Goal: Information Seeking & Learning: Learn about a topic

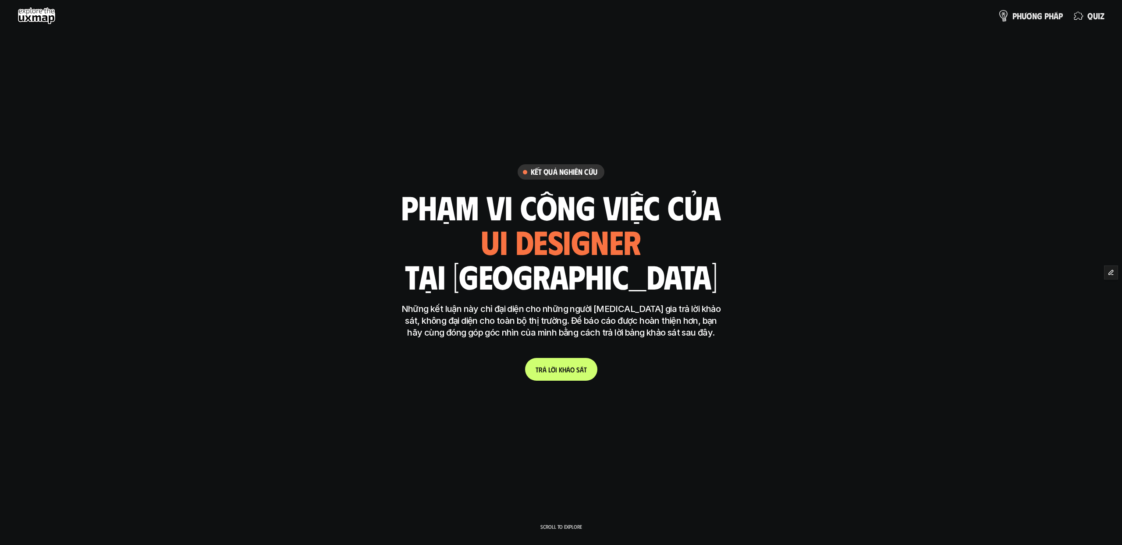
click at [1039, 19] on p "p h ư ơ n g p h á p" at bounding box center [1038, 16] width 50 height 10
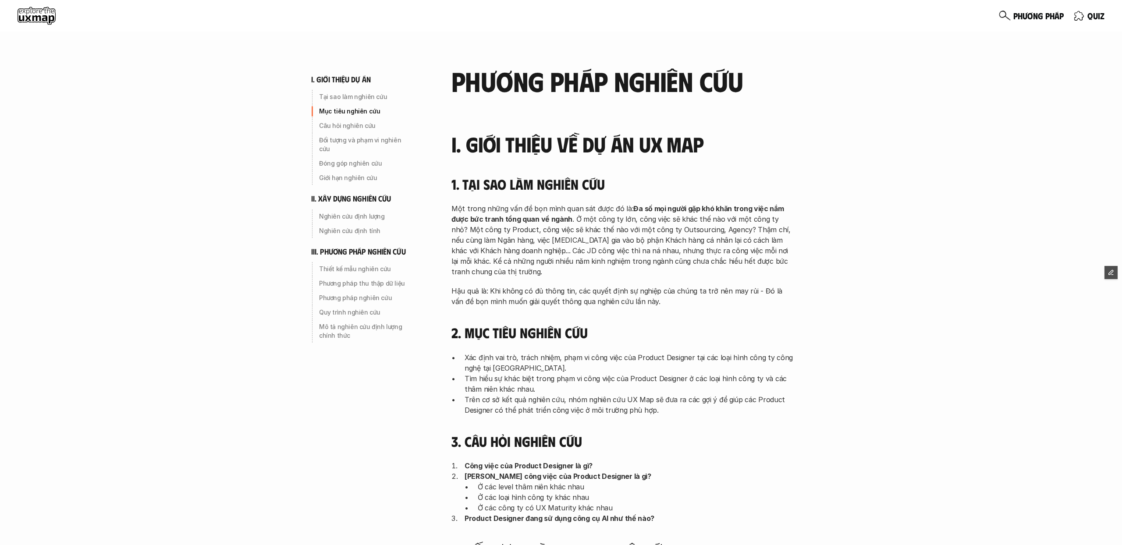
click at [1001, 11] on icon at bounding box center [1005, 16] width 12 height 12
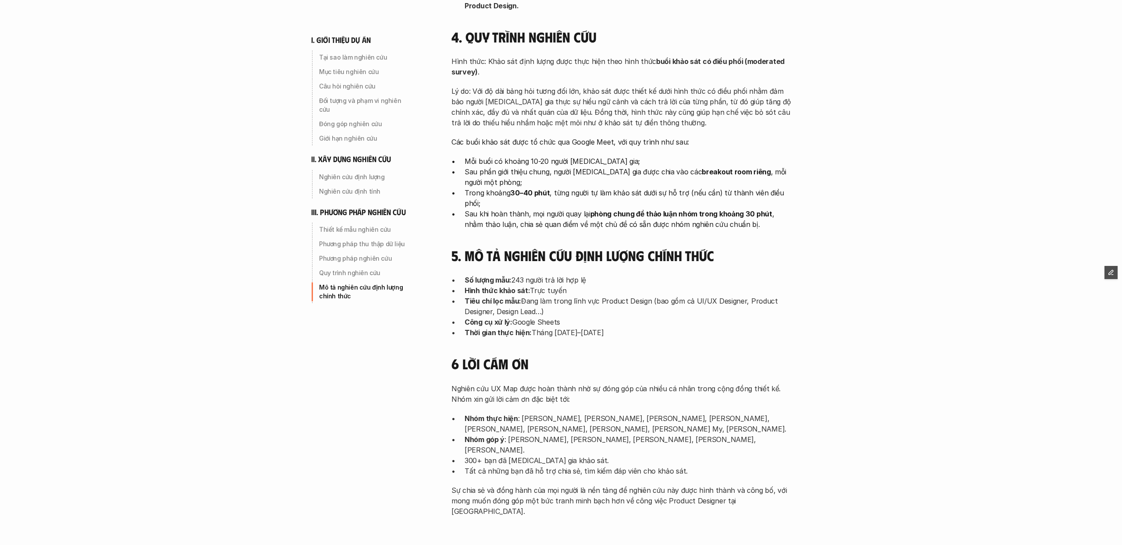
scroll to position [2666, 0]
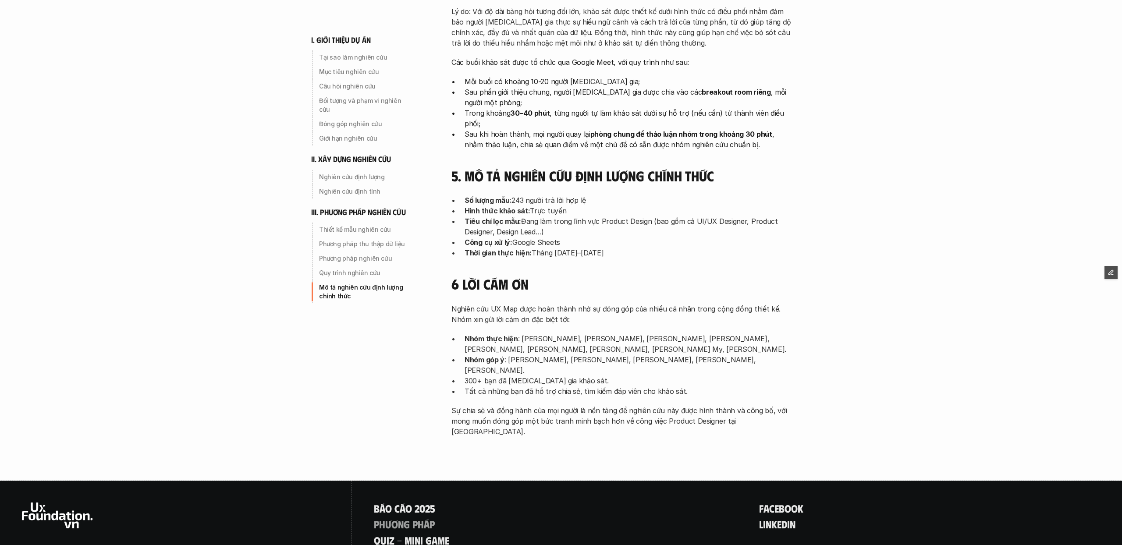
click at [549, 355] on p "Nhóm góp ý : [PERSON_NAME], [PERSON_NAME], [PERSON_NAME], [PERSON_NAME], [PERSO…" at bounding box center [629, 365] width 329 height 21
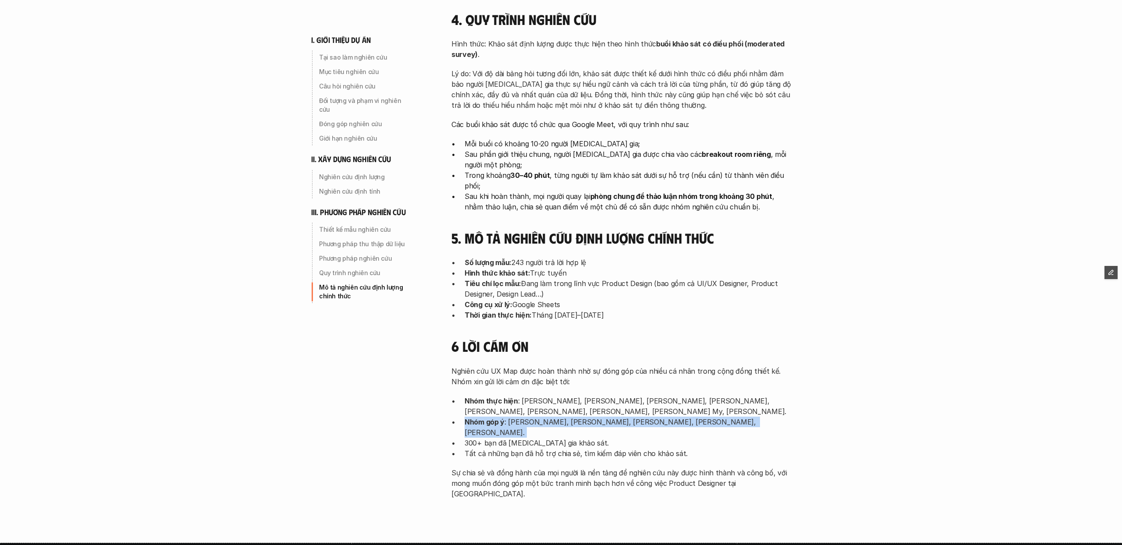
scroll to position [2672, 0]
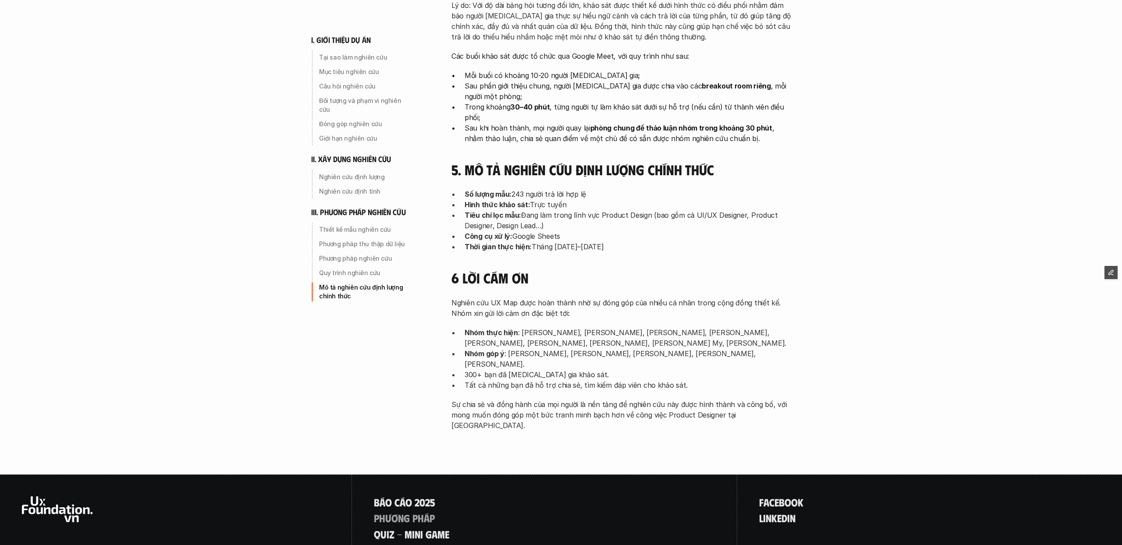
click at [550, 327] on p "Nhóm thực hiện : [PERSON_NAME], [PERSON_NAME], [PERSON_NAME], [PERSON_NAME], [P…" at bounding box center [629, 337] width 329 height 21
click at [552, 349] on p "Nhóm góp ý : [PERSON_NAME], [PERSON_NAME], [PERSON_NAME], [PERSON_NAME], [PERSO…" at bounding box center [629, 359] width 329 height 21
click at [535, 349] on p "Nhóm góp ý : [PERSON_NAME], [PERSON_NAME], [PERSON_NAME], [PERSON_NAME], [PERSO…" at bounding box center [629, 359] width 329 height 21
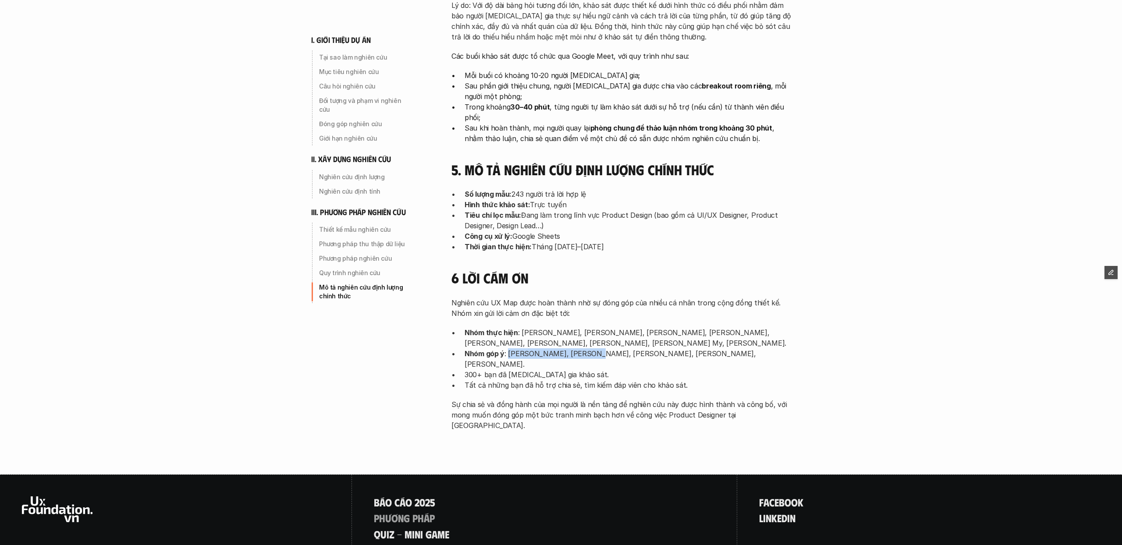
drag, startPoint x: 509, startPoint y: 281, endPoint x: 591, endPoint y: 281, distance: 81.1
click at [591, 349] on p "Nhóm góp ý : [PERSON_NAME], [PERSON_NAME], [PERSON_NAME], [PERSON_NAME], [PERSO…" at bounding box center [629, 359] width 329 height 21
drag, startPoint x: 594, startPoint y: 281, endPoint x: 621, endPoint y: 282, distance: 27.2
click at [621, 349] on p "Nhóm góp ý : [PERSON_NAME], [PERSON_NAME], [PERSON_NAME], [PERSON_NAME], [PERSO…" at bounding box center [629, 359] width 329 height 21
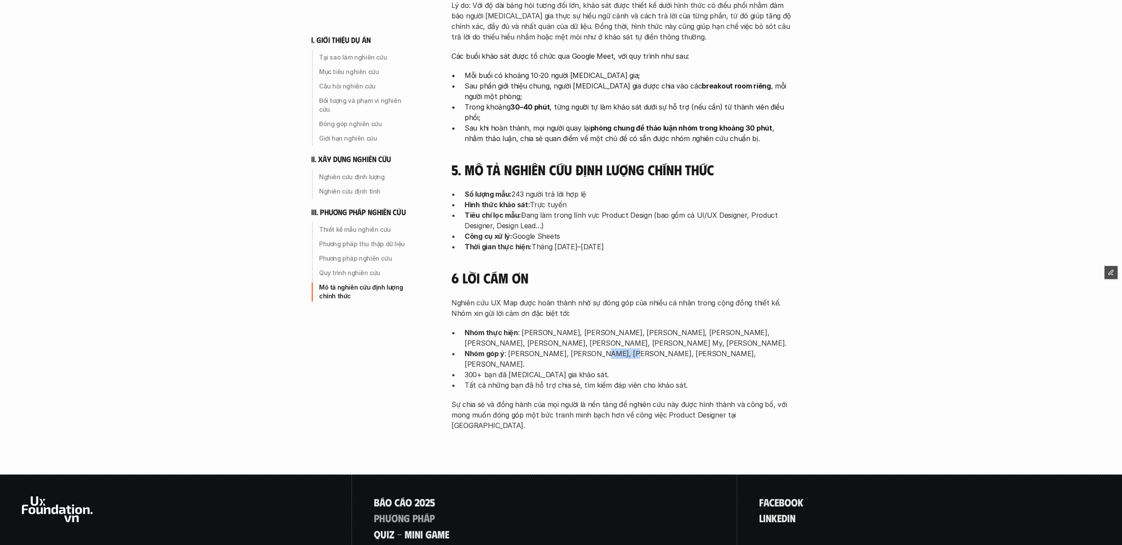
drag, startPoint x: 621, startPoint y: 282, endPoint x: 594, endPoint y: 282, distance: 26.3
click at [594, 349] on p "Nhóm góp ý : [PERSON_NAME], [PERSON_NAME], [PERSON_NAME], [PERSON_NAME], [PERSO…" at bounding box center [629, 359] width 329 height 21
click at [705, 349] on p "Nhóm góp ý : [PERSON_NAME], [PERSON_NAME], [PERSON_NAME], [PERSON_NAME], [PERSO…" at bounding box center [629, 359] width 329 height 21
drag, startPoint x: 761, startPoint y: 282, endPoint x: 510, endPoint y: 281, distance: 251.6
click at [510, 349] on p "Nhóm góp ý : [PERSON_NAME], [PERSON_NAME], [PERSON_NAME], [PERSON_NAME], [PERSO…" at bounding box center [629, 359] width 329 height 21
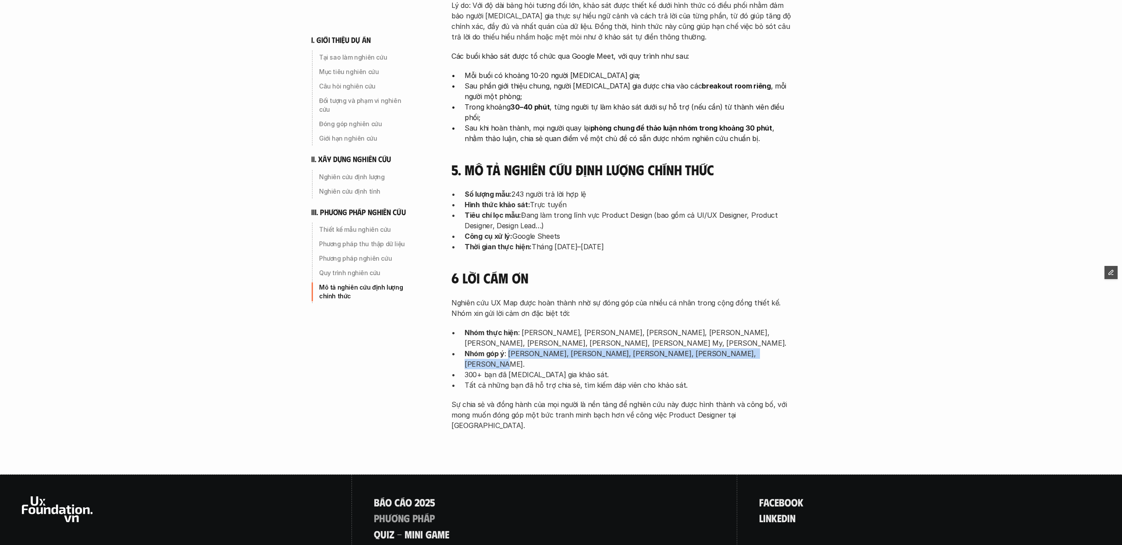
click at [510, 349] on p "Nhóm góp ý : [PERSON_NAME], [PERSON_NAME], [PERSON_NAME], [PERSON_NAME], [PERSO…" at bounding box center [629, 359] width 329 height 21
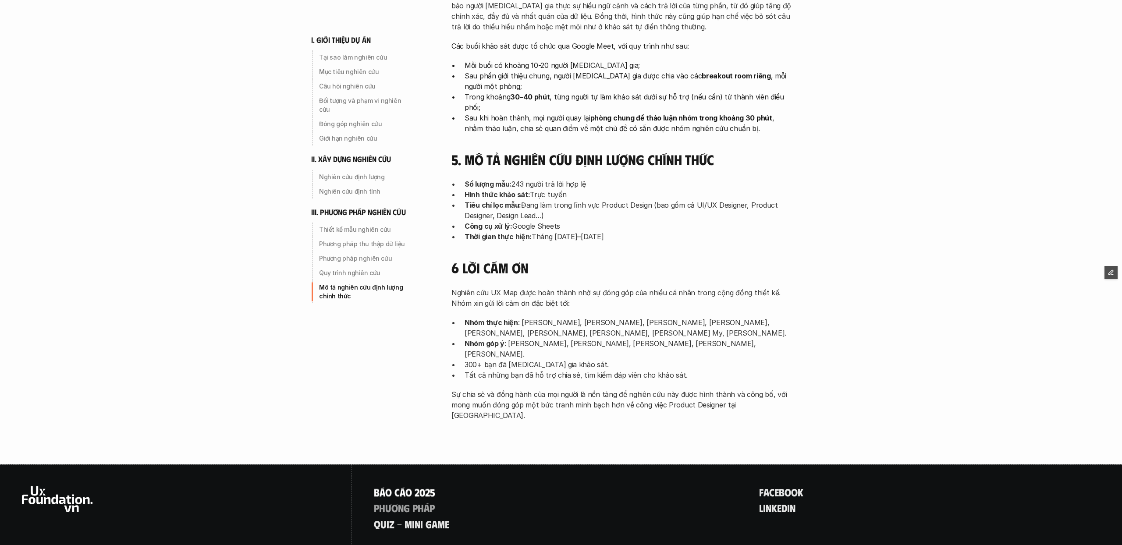
click at [426, 487] on p "B á o c á o 2 0 2 5" at bounding box center [404, 492] width 61 height 11
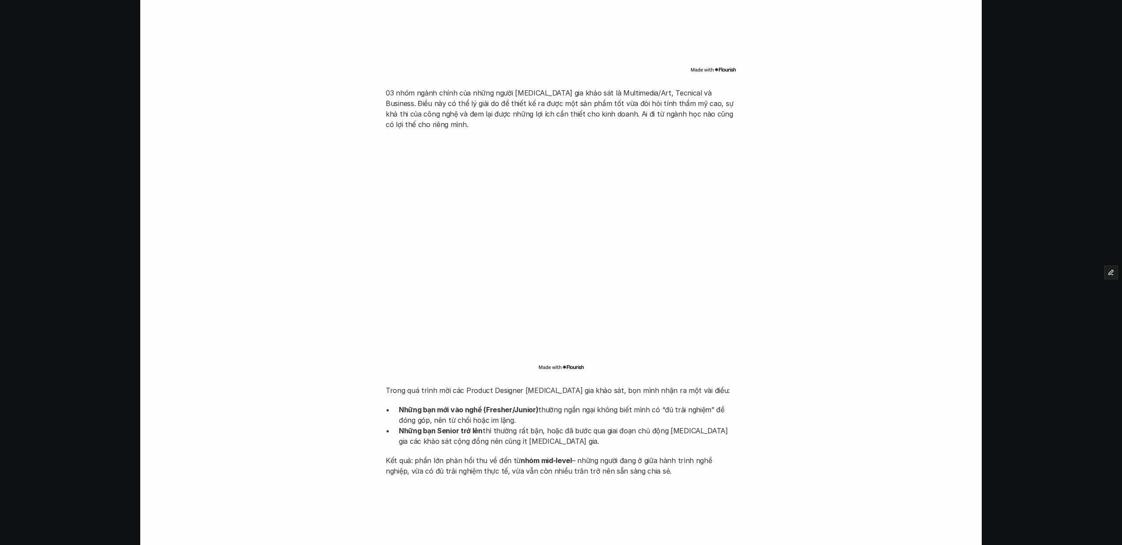
scroll to position [998, 0]
